Goal: Transaction & Acquisition: Book appointment/travel/reservation

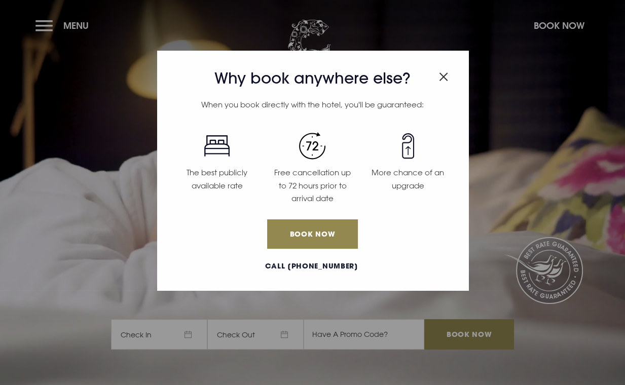
click at [436, 78] on h3 "Why book anywhere else?" at bounding box center [312, 78] width 286 height 18
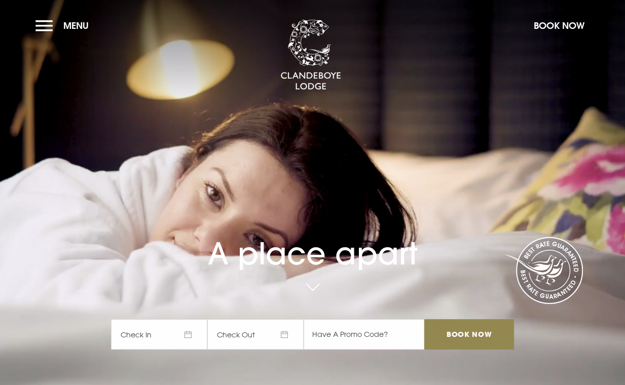
click at [151, 330] on span "Check In" at bounding box center [159, 334] width 96 height 30
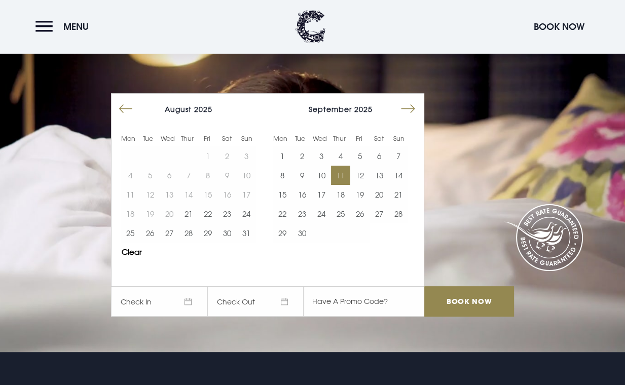
scroll to position [51, 0]
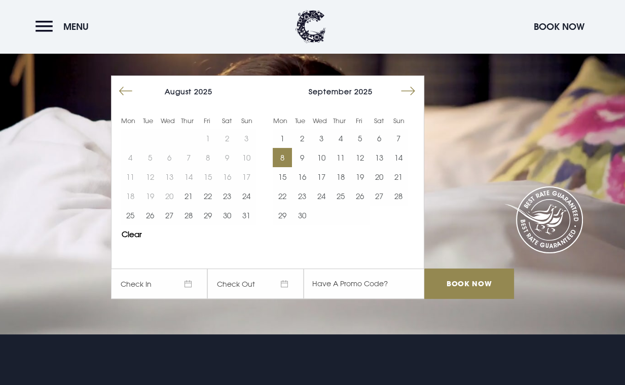
click at [282, 156] on button "8" at bounding box center [282, 157] width 19 height 19
click at [324, 155] on button "10" at bounding box center [321, 157] width 19 height 19
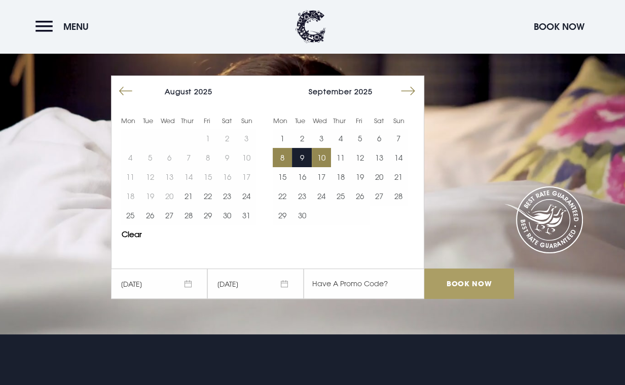
click at [498, 284] on input "Book Now" at bounding box center [468, 284] width 89 height 30
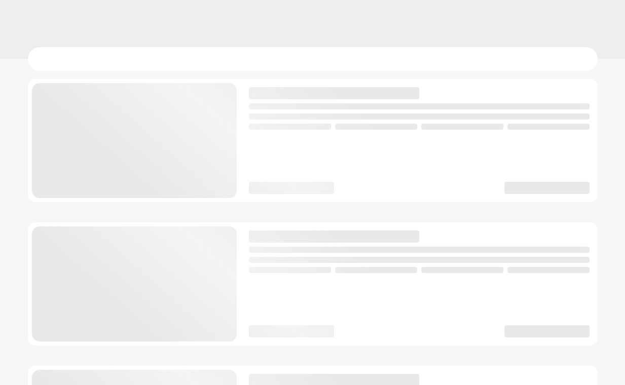
checkbox input "true"
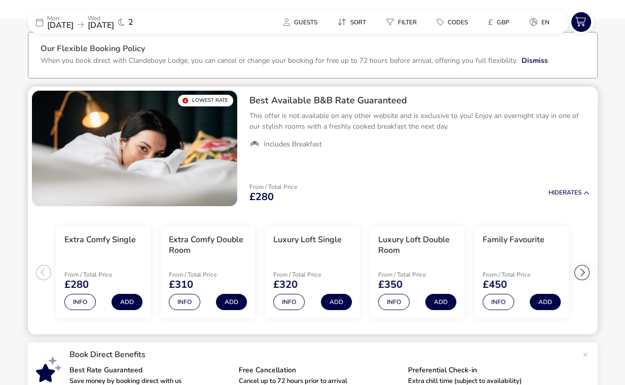
scroll to position [49, 0]
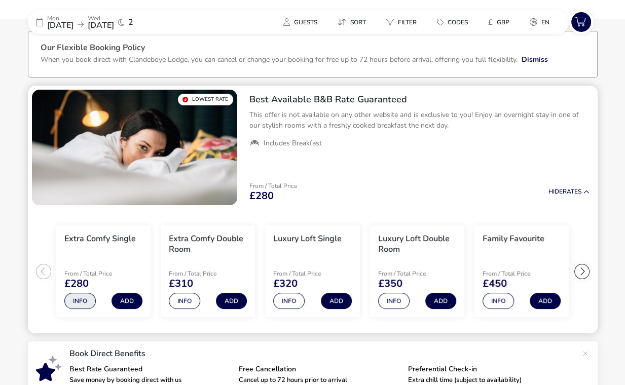
click at [71, 304] on button "Info" at bounding box center [79, 301] width 31 height 16
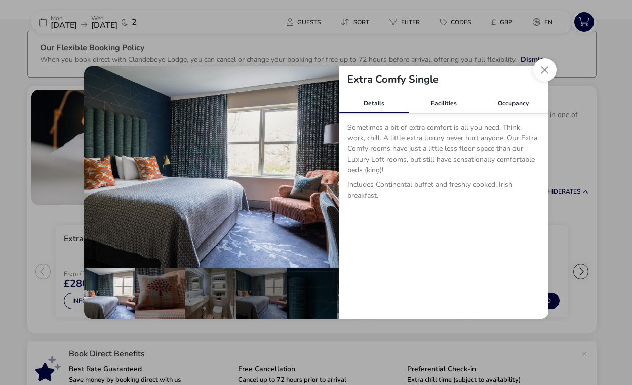
click at [431, 116] on div "Sometimes a bit of extra comfort is all you need. Think, work, chill. A little …" at bounding box center [443, 165] width 209 height 103
click at [437, 106] on link "Facilities" at bounding box center [444, 103] width 70 height 20
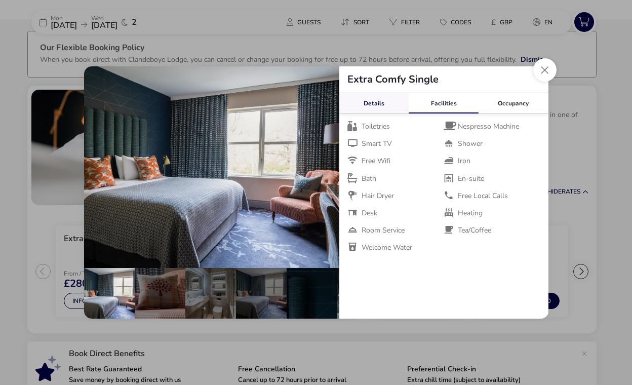
click at [380, 106] on link "Details" at bounding box center [374, 103] width 70 height 20
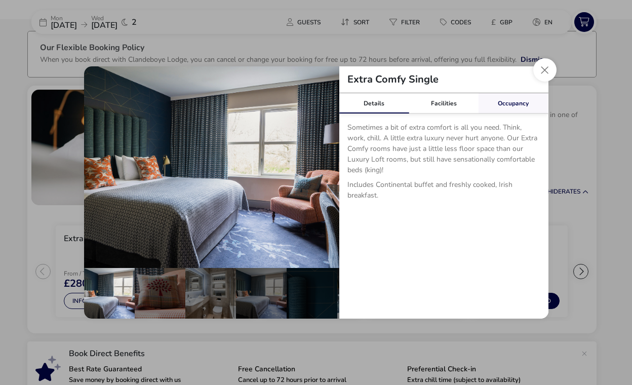
click at [536, 104] on link "Occupancy" at bounding box center [514, 103] width 70 height 20
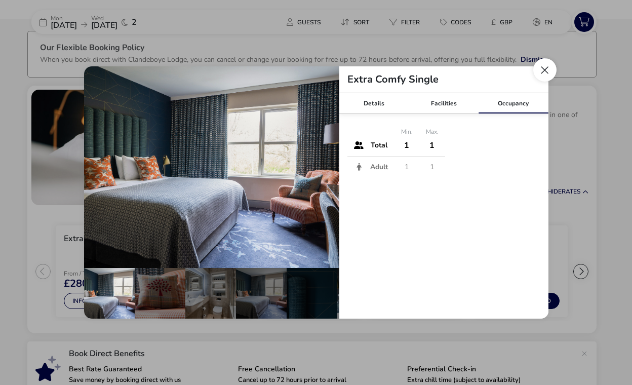
click at [541, 73] on button "Close dialog" at bounding box center [544, 69] width 23 height 23
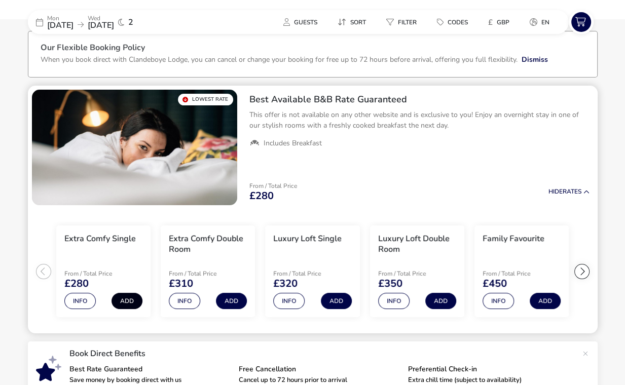
click at [129, 305] on button "Add" at bounding box center [126, 301] width 31 height 16
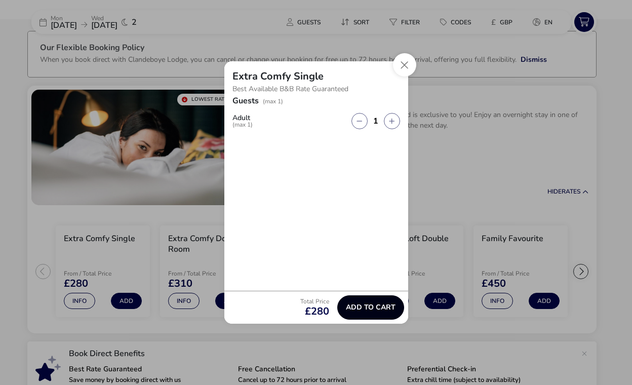
click at [379, 305] on span "Add to cart" at bounding box center [371, 307] width 50 height 8
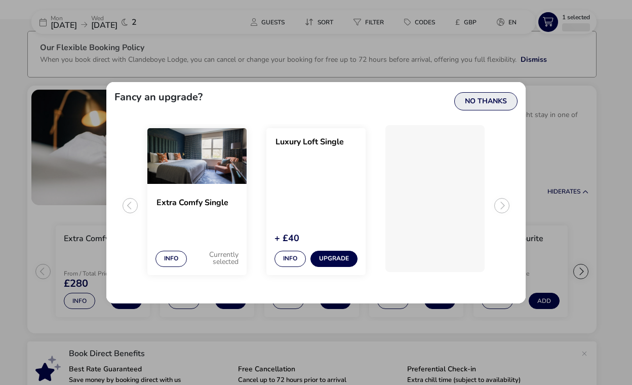
click at [479, 100] on button "No Thanks" at bounding box center [485, 101] width 63 height 18
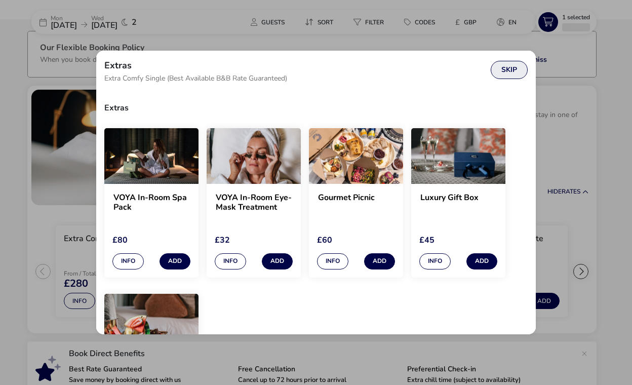
click at [507, 69] on button "Skip" at bounding box center [509, 70] width 37 height 18
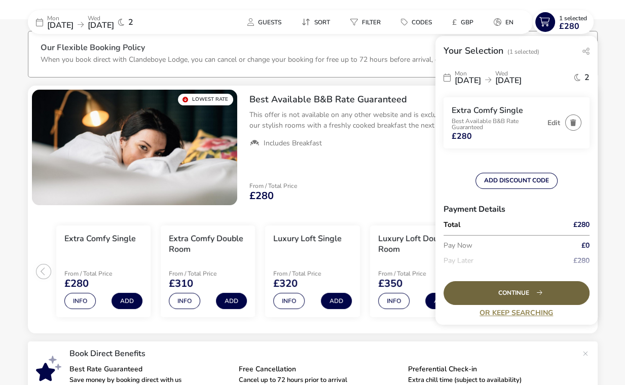
click at [513, 290] on div "Continue" at bounding box center [516, 293] width 146 height 24
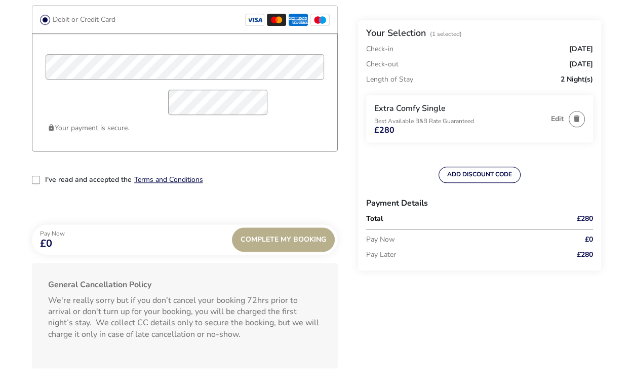
scroll to position [913, 0]
